Goal: Transaction & Acquisition: Purchase product/service

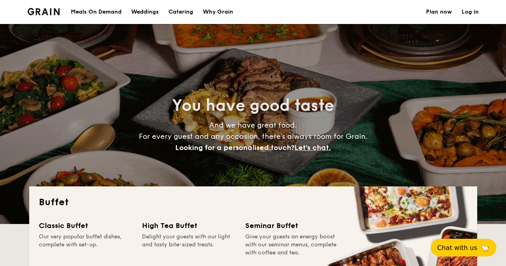
select select
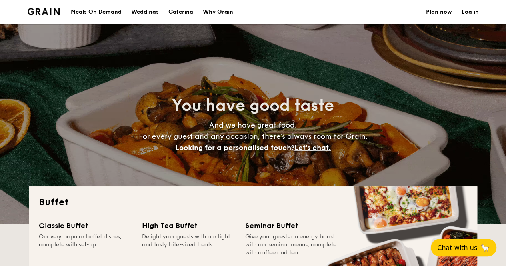
click at [181, 12] on h1 "Catering" at bounding box center [180, 12] width 25 height 24
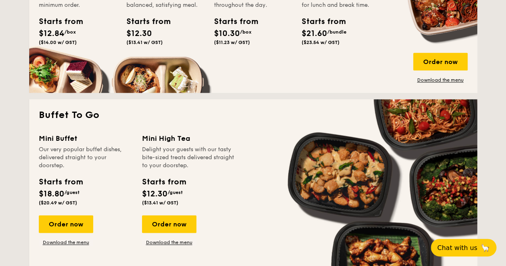
scroll to position [360, 0]
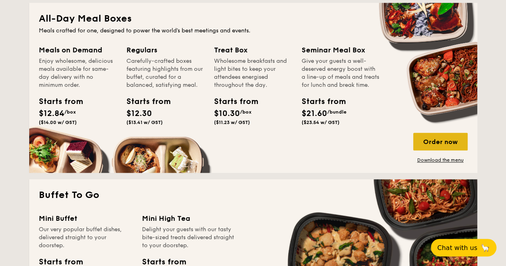
click at [439, 138] on div "Order now" at bounding box center [440, 142] width 54 height 18
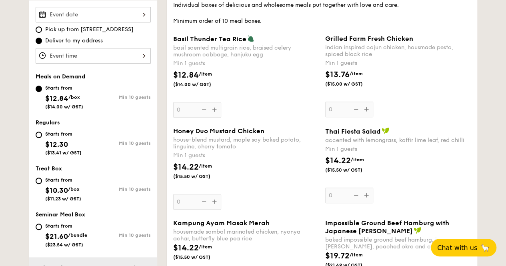
scroll to position [280, 0]
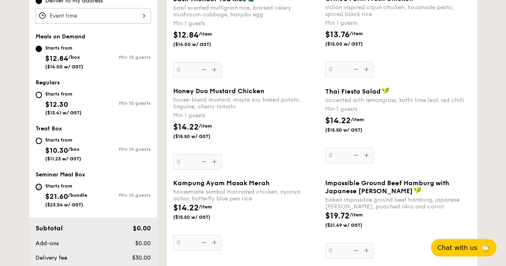
click at [41, 187] on input "Starts from $21.60 /bundle ($23.54 w/ GST) Min 10 guests" at bounding box center [39, 187] width 6 height 6
radio input "true"
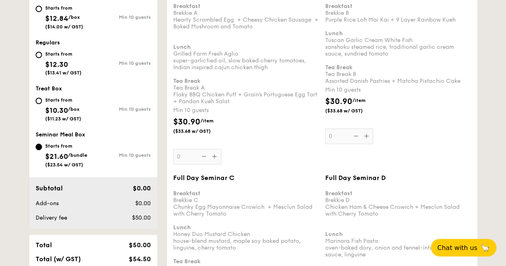
scroll to position [200, 0]
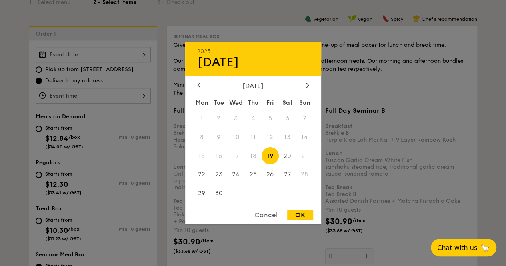
click at [81, 56] on div "2025 Sep [DATE] Tue Wed Thu Fri Sat Sun 1 2 3 4 5 6 7 8 9 10 11 12 13 14 15 16 …" at bounding box center [93, 55] width 115 height 16
click at [291, 172] on span "27" at bounding box center [287, 174] width 17 height 17
click at [295, 216] on div "OK" at bounding box center [300, 215] width 26 height 11
type input "[DATE]"
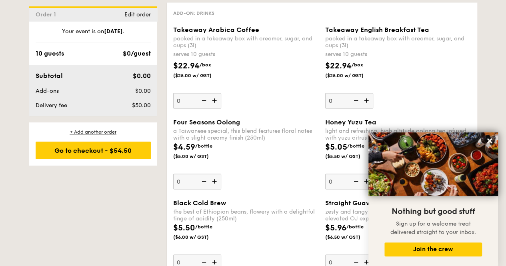
scroll to position [2177, 0]
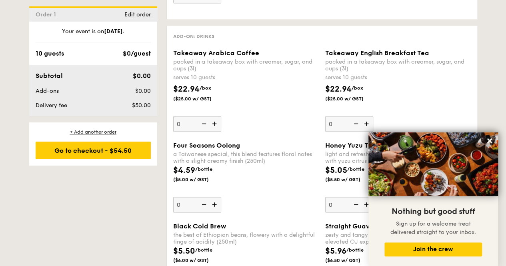
click at [216, 116] on img at bounding box center [215, 123] width 12 height 15
click at [216, 116] on input "0" at bounding box center [197, 124] width 48 height 16
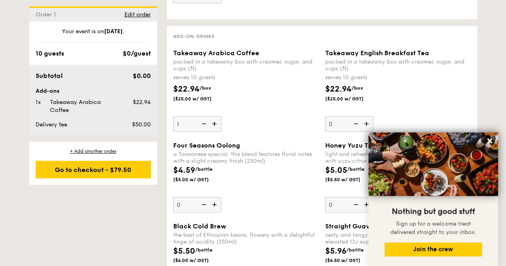
click at [214, 116] on img at bounding box center [215, 123] width 12 height 15
click at [214, 116] on input "1" at bounding box center [197, 124] width 48 height 16
click at [214, 116] on img at bounding box center [215, 123] width 12 height 15
click at [214, 116] on input "2" at bounding box center [197, 124] width 48 height 16
click at [214, 116] on img at bounding box center [215, 123] width 12 height 15
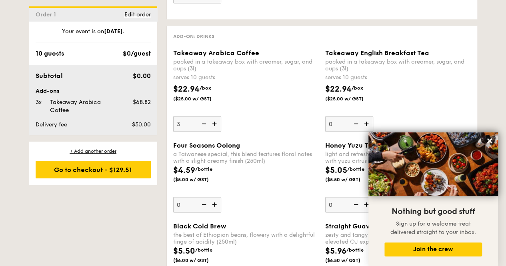
click at [214, 116] on input "3" at bounding box center [197, 124] width 48 height 16
click at [214, 116] on img at bounding box center [215, 123] width 12 height 15
click at [214, 116] on input "4" at bounding box center [197, 124] width 48 height 16
click at [214, 116] on img at bounding box center [215, 123] width 12 height 15
click at [214, 116] on input "5" at bounding box center [197, 124] width 48 height 16
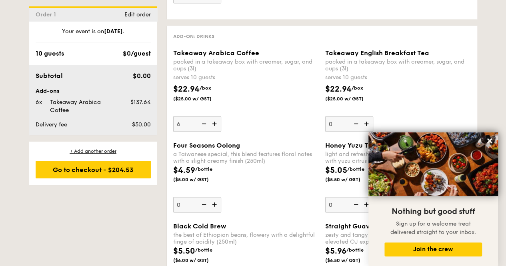
click at [214, 116] on img at bounding box center [215, 123] width 12 height 15
click at [214, 116] on input "6" at bounding box center [197, 124] width 48 height 16
click at [214, 116] on img at bounding box center [215, 123] width 12 height 15
click at [214, 116] on input "7" at bounding box center [197, 124] width 48 height 16
click at [214, 116] on img at bounding box center [215, 123] width 12 height 15
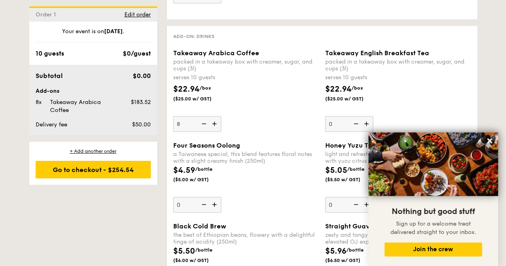
click at [214, 116] on input "8" at bounding box center [197, 124] width 48 height 16
click at [205, 116] on img at bounding box center [203, 123] width 12 height 15
click at [205, 116] on input "9" at bounding box center [197, 124] width 48 height 16
click at [205, 116] on img at bounding box center [203, 123] width 12 height 15
click at [205, 116] on input "8" at bounding box center [197, 124] width 48 height 16
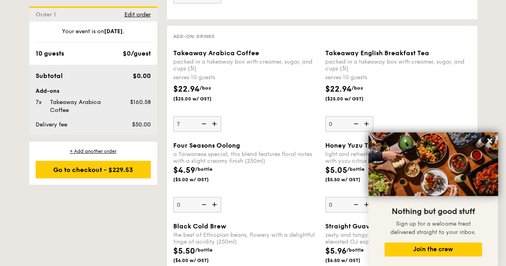
click at [205, 116] on img at bounding box center [203, 123] width 12 height 15
click at [205, 116] on input "7" at bounding box center [197, 124] width 48 height 16
click at [205, 116] on img at bounding box center [203, 123] width 12 height 15
click at [205, 116] on input "6" at bounding box center [197, 124] width 48 height 16
click at [205, 116] on img at bounding box center [203, 123] width 12 height 15
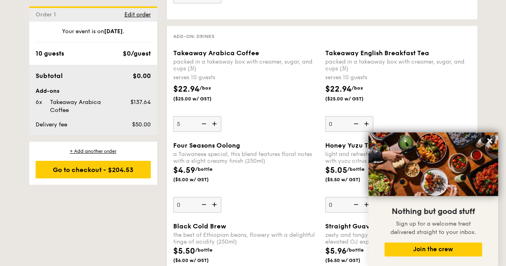
click at [205, 116] on input "5" at bounding box center [197, 124] width 48 height 16
click at [205, 116] on img at bounding box center [203, 123] width 12 height 15
click at [205, 116] on input "4" at bounding box center [197, 124] width 48 height 16
click at [205, 116] on img at bounding box center [203, 123] width 12 height 15
click at [205, 116] on input "3" at bounding box center [197, 124] width 48 height 16
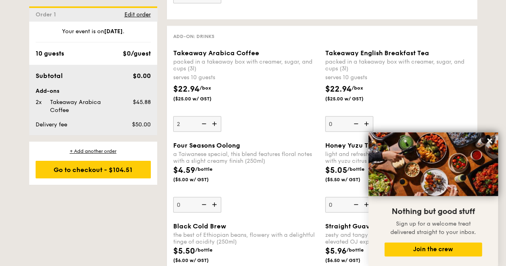
click at [205, 116] on img at bounding box center [203, 123] width 12 height 15
click at [205, 116] on input "2" at bounding box center [197, 124] width 48 height 16
click at [205, 116] on img at bounding box center [203, 123] width 12 height 15
click at [205, 116] on input "1" at bounding box center [197, 124] width 48 height 16
type input "0"
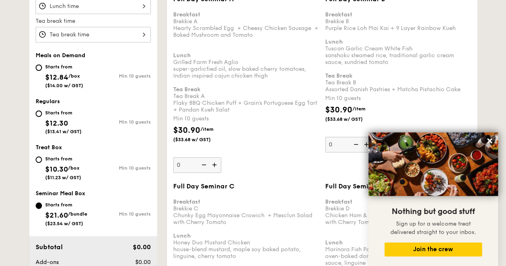
scroll to position [351, 0]
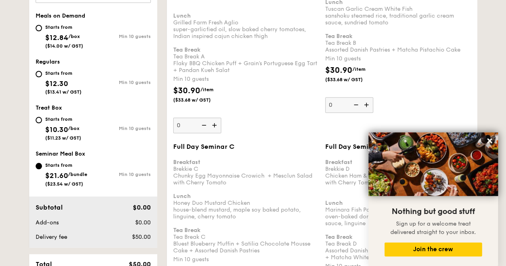
click at [214, 122] on img at bounding box center [215, 125] width 12 height 15
click at [214, 122] on input "0" at bounding box center [197, 126] width 48 height 16
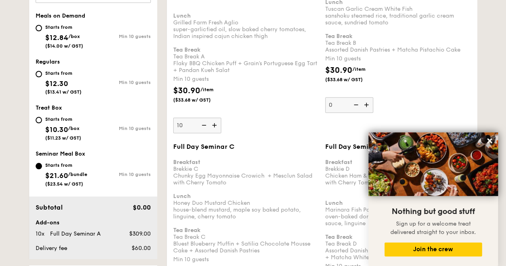
click at [214, 122] on img at bounding box center [215, 125] width 12 height 15
click at [214, 122] on input "10" at bounding box center [197, 126] width 48 height 16
click at [214, 122] on img at bounding box center [215, 125] width 12 height 15
click at [214, 122] on input "11" at bounding box center [197, 126] width 48 height 16
click at [203, 124] on img at bounding box center [203, 125] width 12 height 15
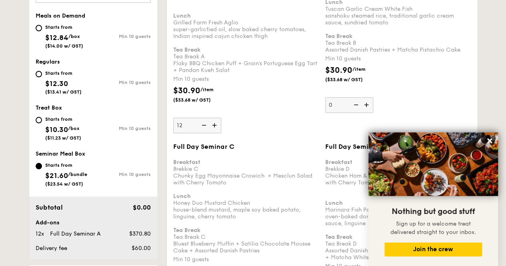
click at [203, 124] on input "12" at bounding box center [197, 126] width 48 height 16
click at [203, 124] on img at bounding box center [203, 125] width 12 height 15
click at [203, 124] on input "11" at bounding box center [197, 126] width 48 height 16
click at [203, 124] on img at bounding box center [203, 125] width 12 height 15
click at [203, 124] on input "10" at bounding box center [197, 126] width 48 height 16
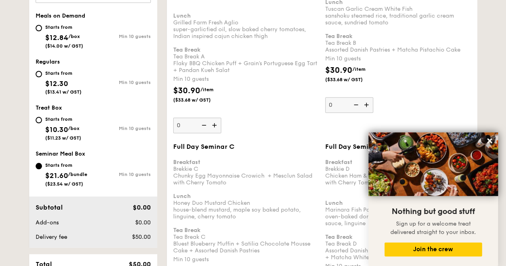
click at [214, 124] on img at bounding box center [215, 125] width 12 height 15
click at [214, 124] on input "0" at bounding box center [197, 126] width 48 height 16
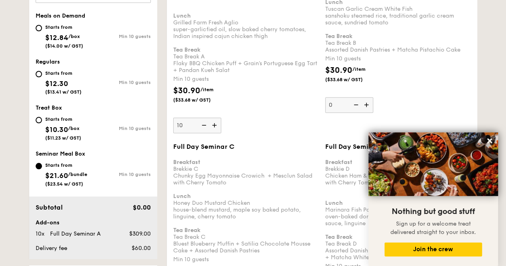
click at [192, 120] on input "10" at bounding box center [197, 126] width 48 height 16
drag, startPoint x: 187, startPoint y: 121, endPoint x: 171, endPoint y: 126, distance: 16.3
click at [171, 126] on div "Full Day Seminar A Breakfast Brekkie A Hearty Scrambled Egg  + Cheesy Chicken S…" at bounding box center [246, 45] width 152 height 178
type input "10"
click at [248, 122] on div "Full Day Seminar A Breakfast Brekkie A Hearty Scrambled Egg  + Cheesy Chicken S…" at bounding box center [246, 45] width 146 height 178
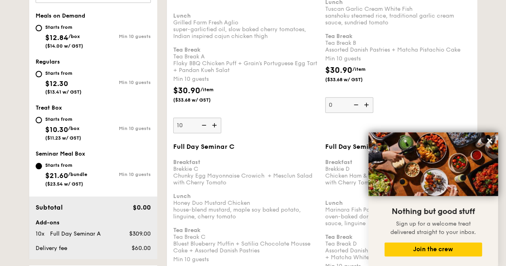
click at [221, 122] on input "10" at bounding box center [197, 126] width 48 height 16
click at [248, 122] on div "Full Day Seminar A Breakfast Brekkie A Hearty Scrambled Egg  + Cheesy Chicken S…" at bounding box center [246, 45] width 146 height 178
click at [221, 122] on input "10" at bounding box center [197, 126] width 48 height 16
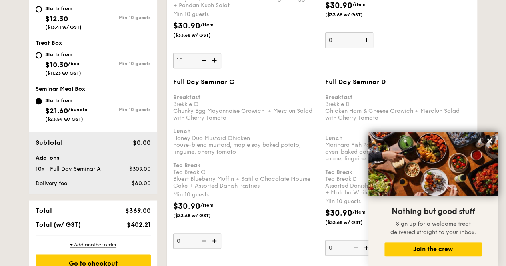
scroll to position [423, 0]
